Goal: Task Accomplishment & Management: Complete application form

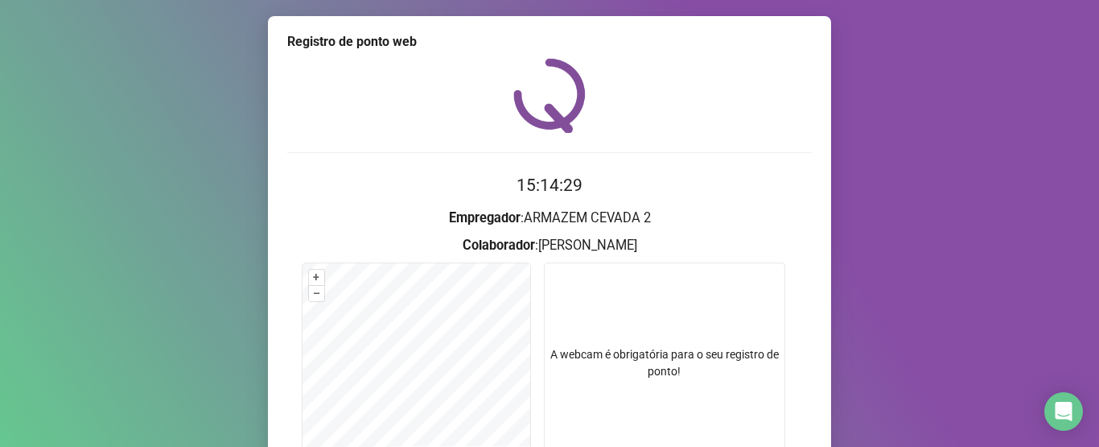
scroll to position [182, 0]
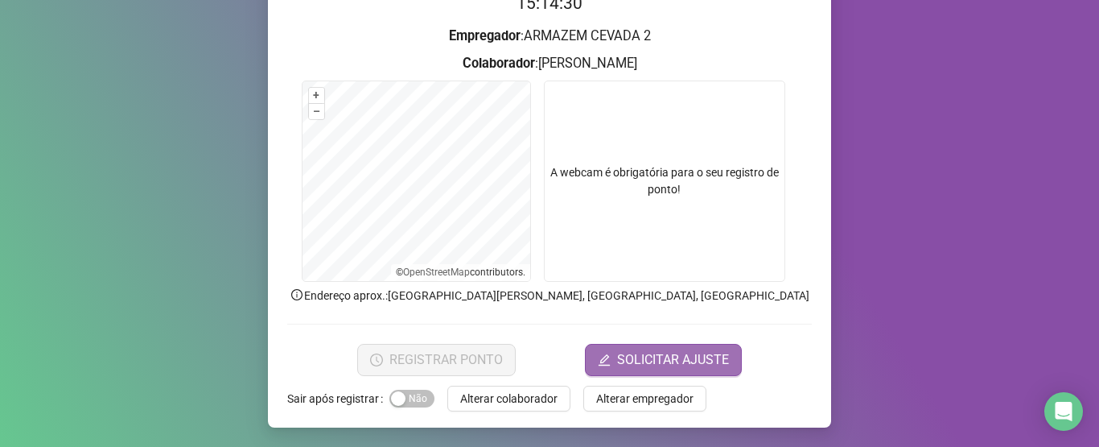
click at [693, 369] on button "SOLICITAR AJUSTE" at bounding box center [663, 360] width 157 height 32
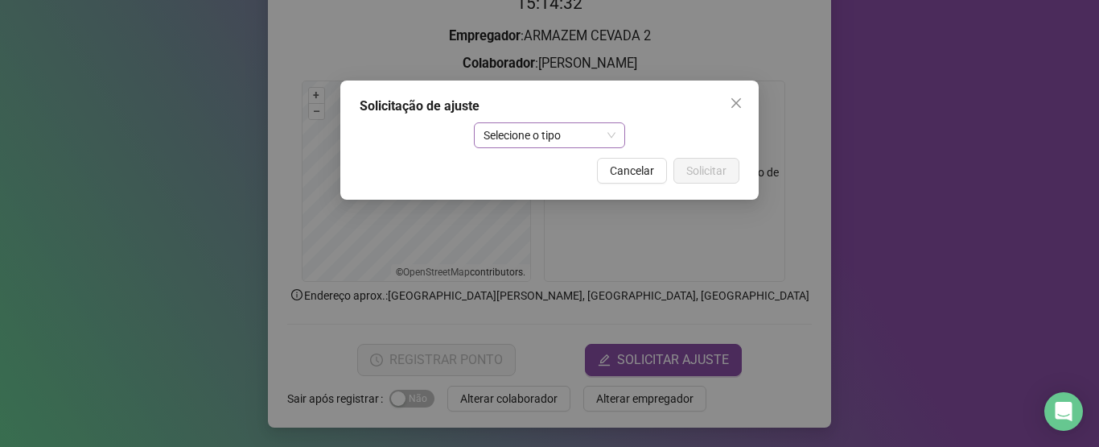
click at [589, 143] on span "Selecione o tipo" at bounding box center [550, 135] width 133 height 24
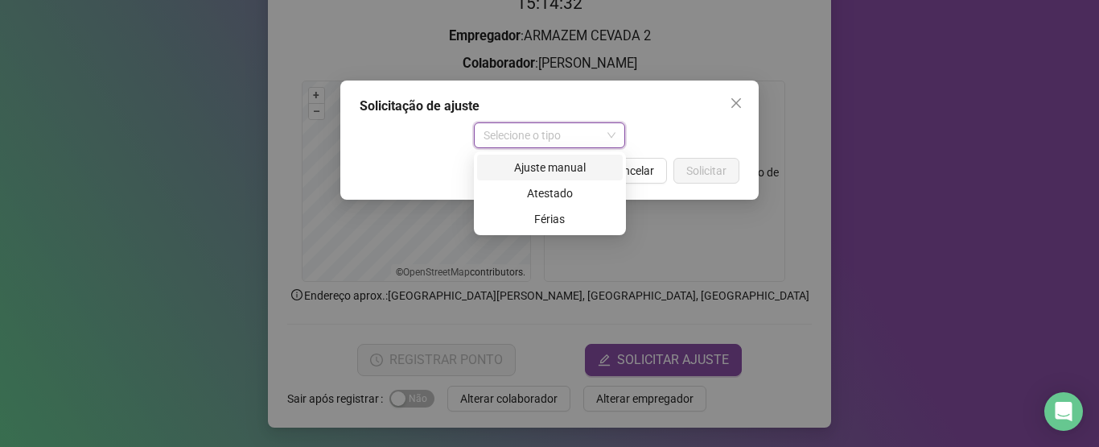
click at [535, 163] on div "Ajuste manual" at bounding box center [550, 168] width 126 height 18
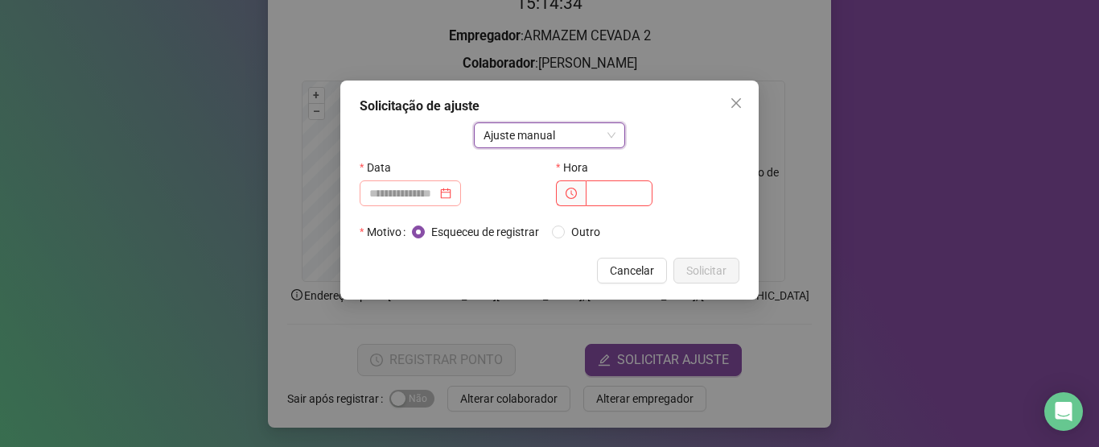
click at [461, 194] on div at bounding box center [410, 193] width 101 height 26
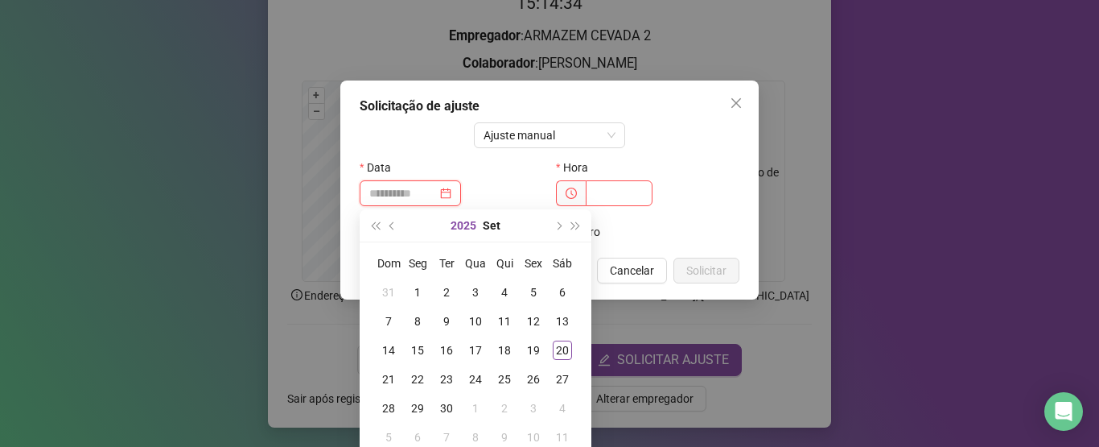
type input "**********"
click at [560, 345] on div "20" at bounding box center [562, 349] width 19 height 19
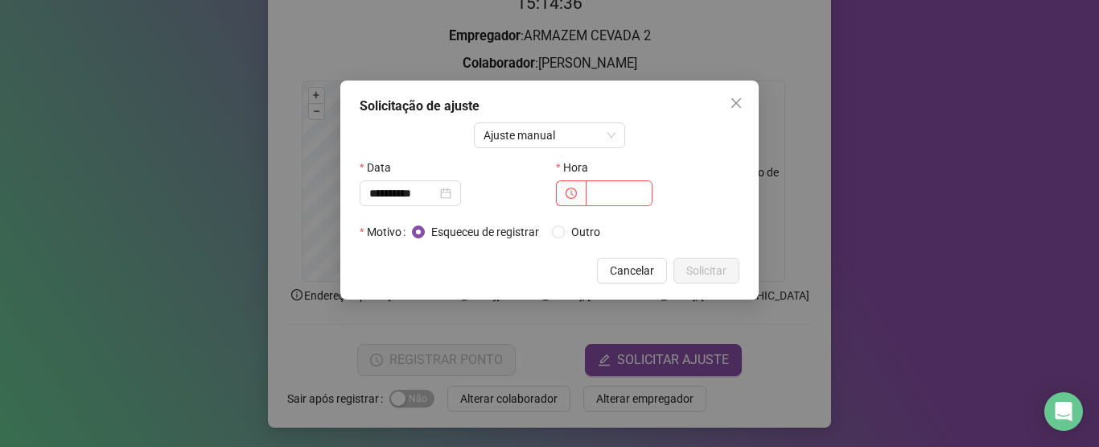
click at [639, 216] on div "Hora" at bounding box center [648, 187] width 196 height 64
click at [639, 194] on input "text" at bounding box center [619, 193] width 67 height 26
type input "*****"
click at [586, 228] on span "Outro" at bounding box center [586, 232] width 42 height 18
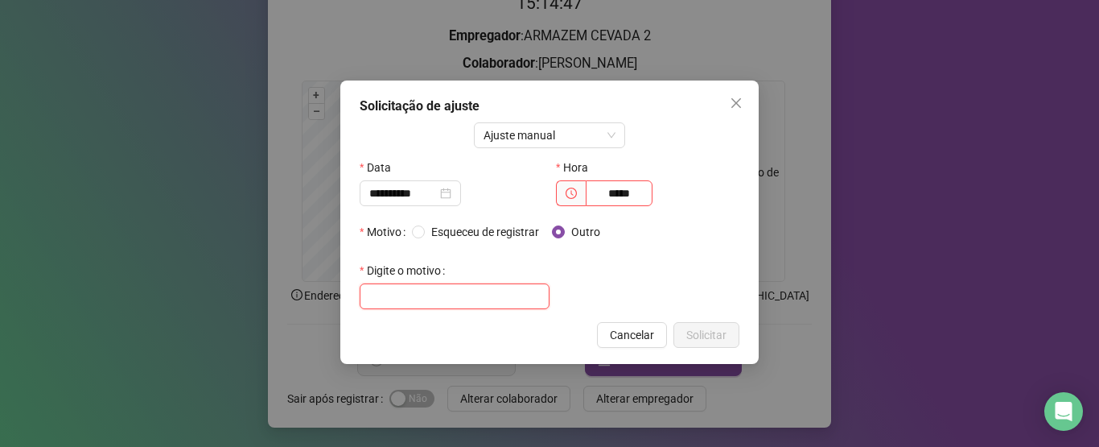
click at [468, 299] on input "text" at bounding box center [455, 296] width 190 height 26
type input "******"
click at [723, 336] on span "Solicitar" at bounding box center [706, 335] width 40 height 18
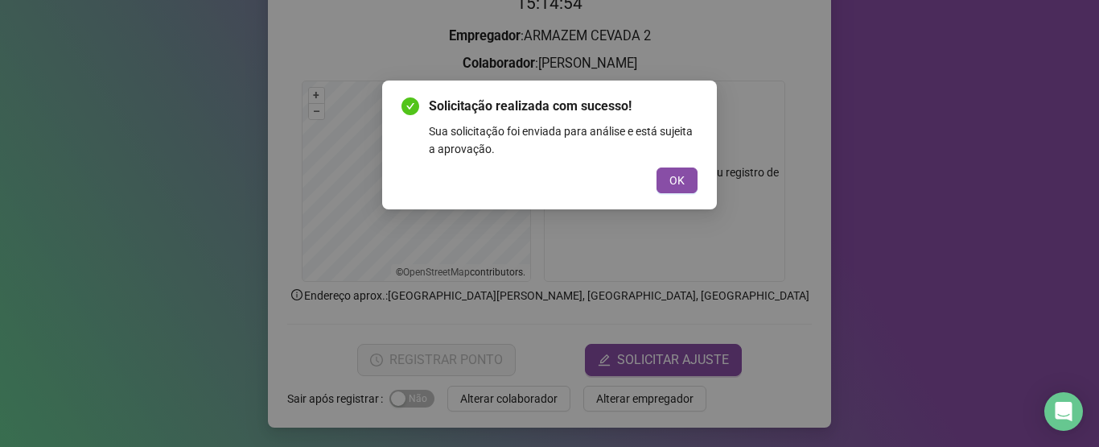
click at [655, 179] on div "OK" at bounding box center [550, 180] width 296 height 26
click at [682, 175] on span "OK" at bounding box center [677, 180] width 15 height 18
